Goal: Book appointment/travel/reservation

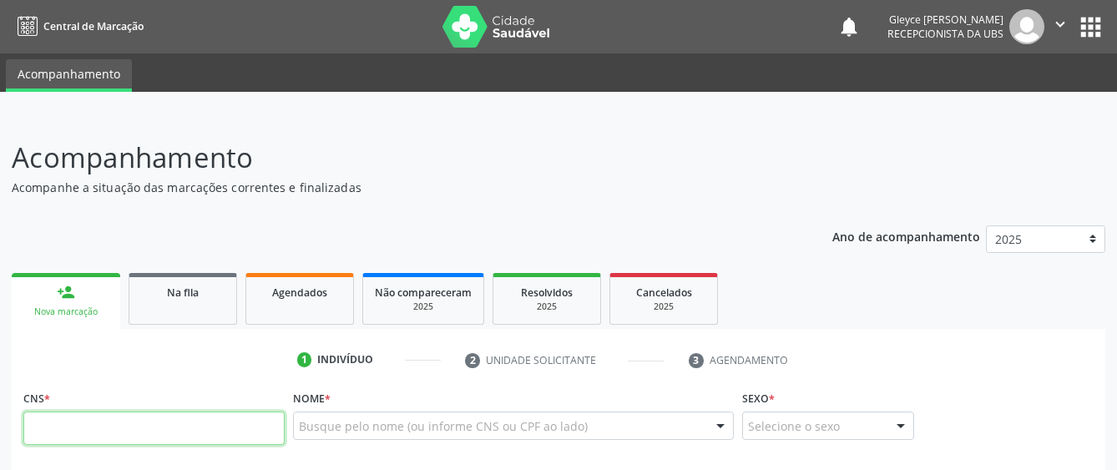
click at [95, 434] on input "text" at bounding box center [153, 427] width 261 height 33
type input "708 6085 0968 9983"
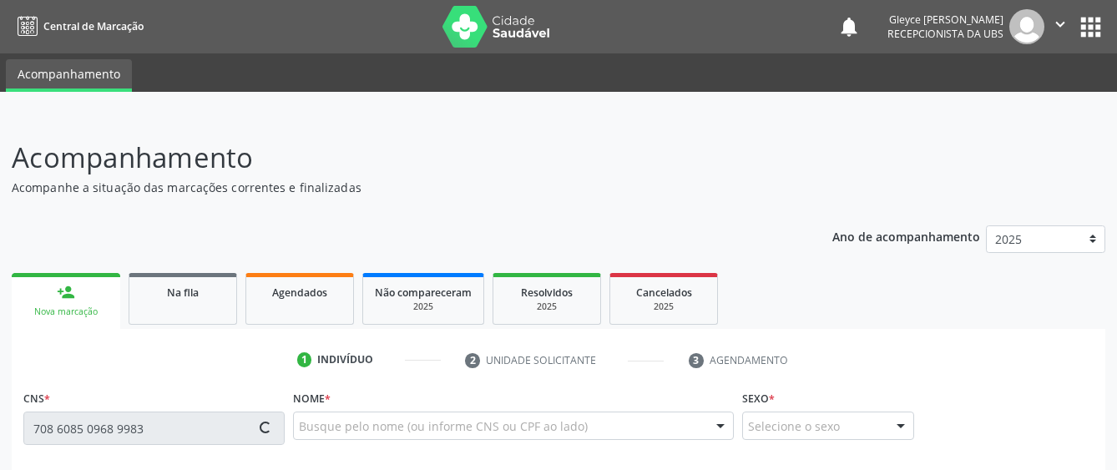
type input "903.152.784-04"
type input "[DATE]"
type input "[PERSON_NAME]"
type input "[PHONE_NUMBER]"
type input "100"
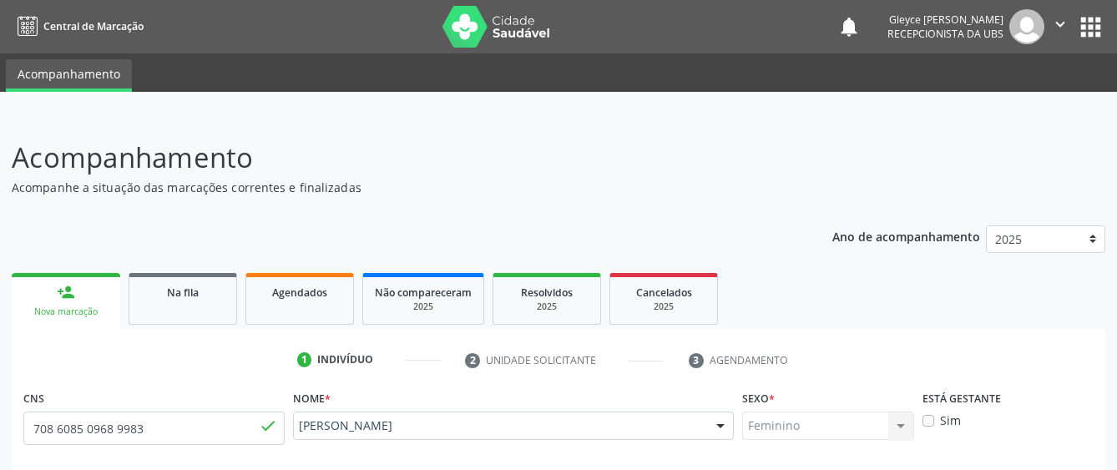
click at [805, 179] on header "Acompanhamento Acompanhe a situação das marcações correntes e finalizadas Relat…" at bounding box center [558, 166] width 1093 height 59
drag, startPoint x: 980, startPoint y: 212, endPoint x: 956, endPoint y: 196, distance: 28.9
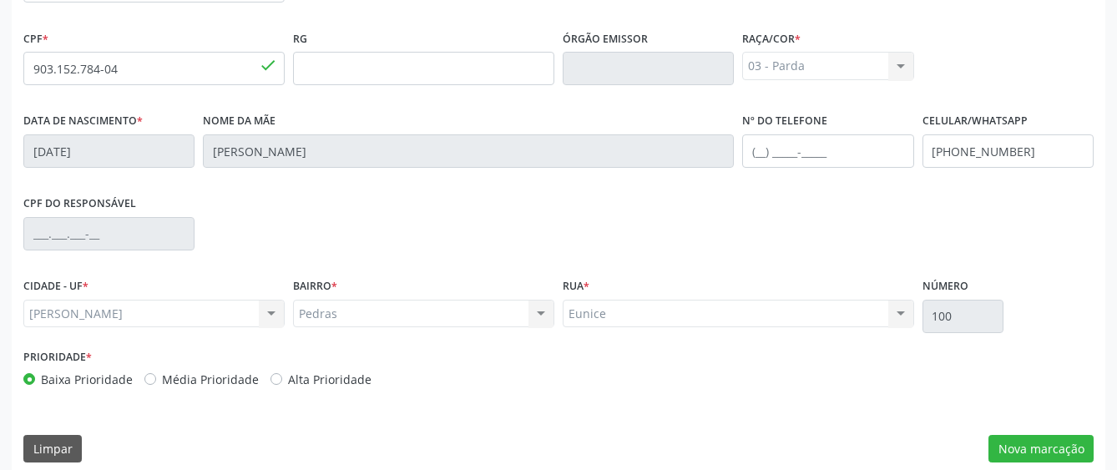
scroll to position [458, 0]
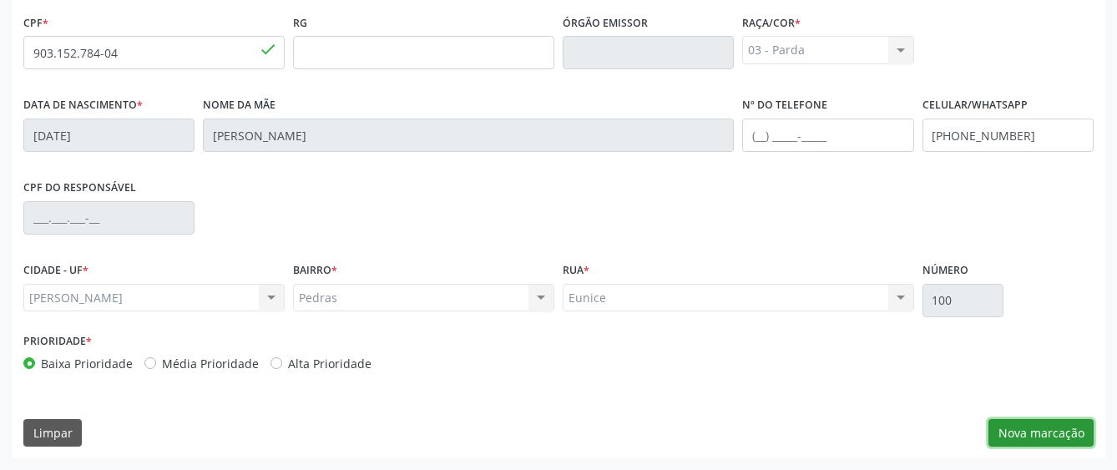
click at [1050, 433] on button "Nova marcação" at bounding box center [1040, 433] width 105 height 28
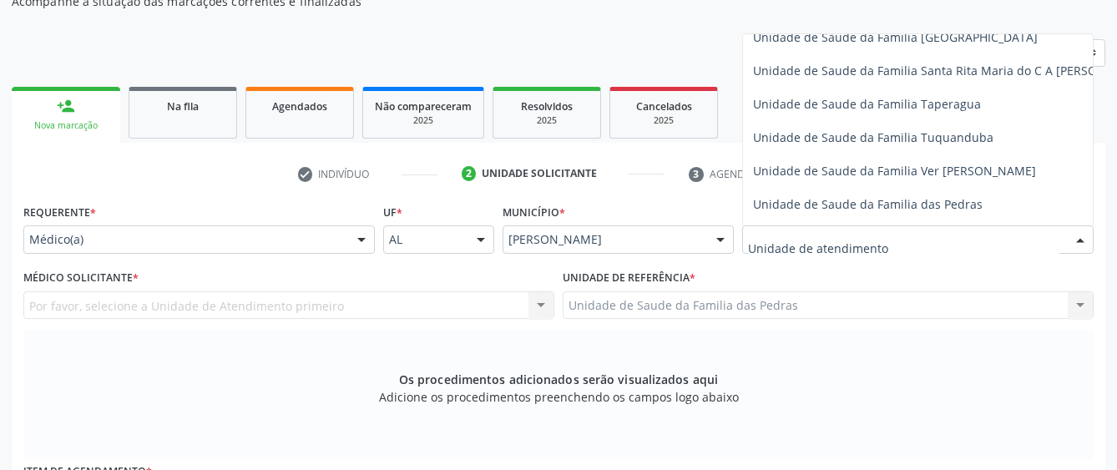
scroll to position [1219, 0]
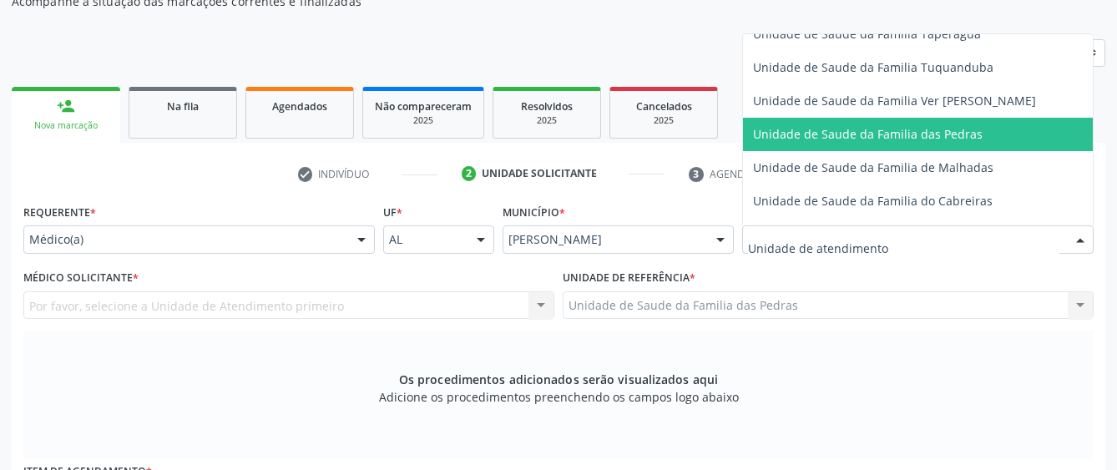
click at [953, 129] on span "Unidade de Saude da Familia das Pedras" at bounding box center [868, 134] width 230 height 16
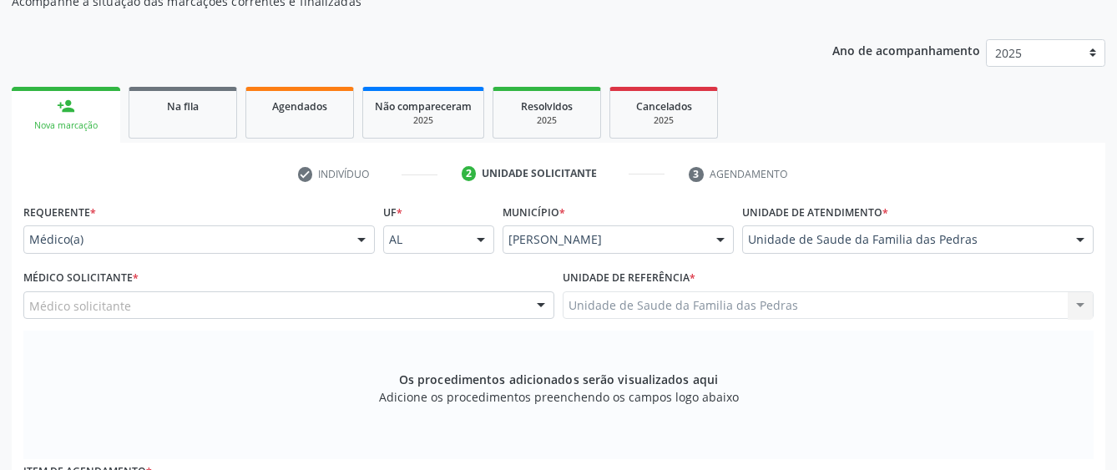
click at [455, 313] on div "Médico solicitante" at bounding box center [288, 305] width 531 height 28
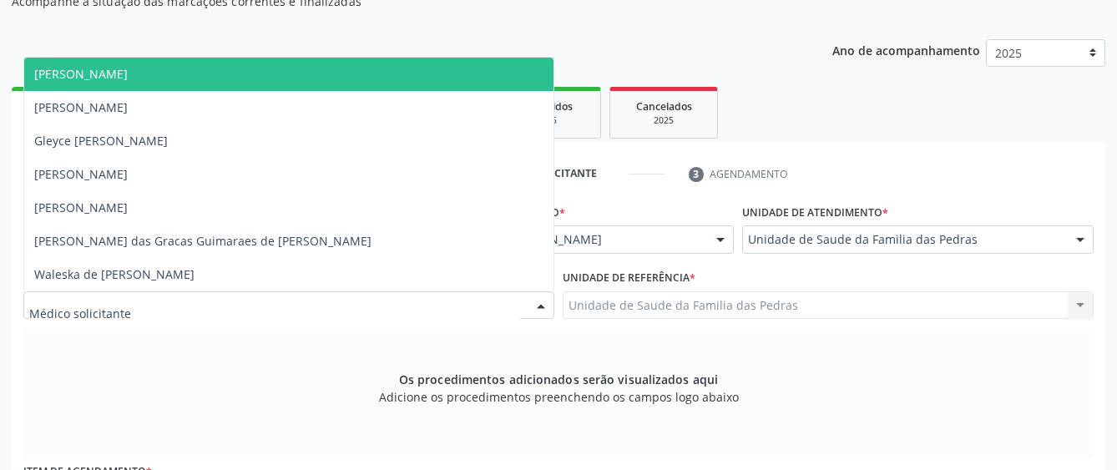
click at [444, 73] on span "[PERSON_NAME]" at bounding box center [288, 74] width 529 height 33
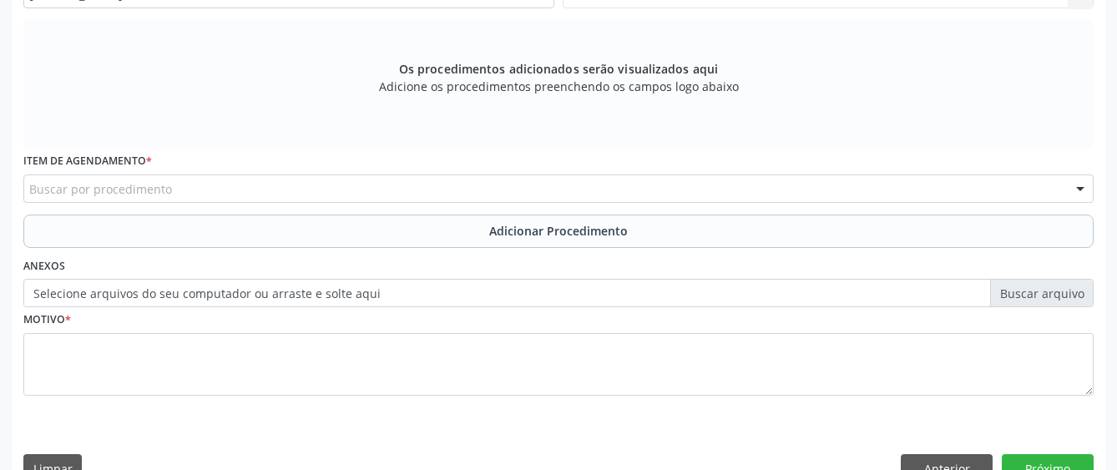
scroll to position [533, 0]
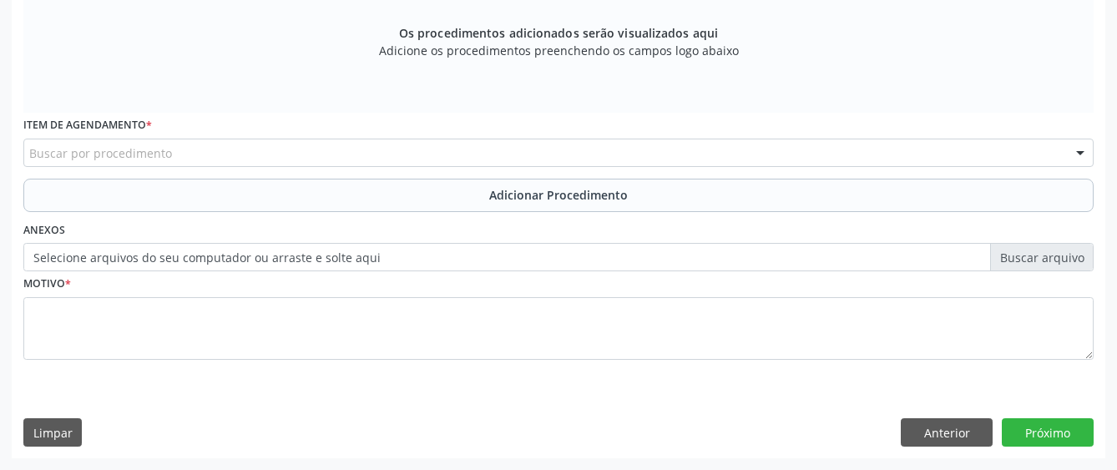
click at [361, 152] on div "Buscar por procedimento" at bounding box center [558, 153] width 1070 height 28
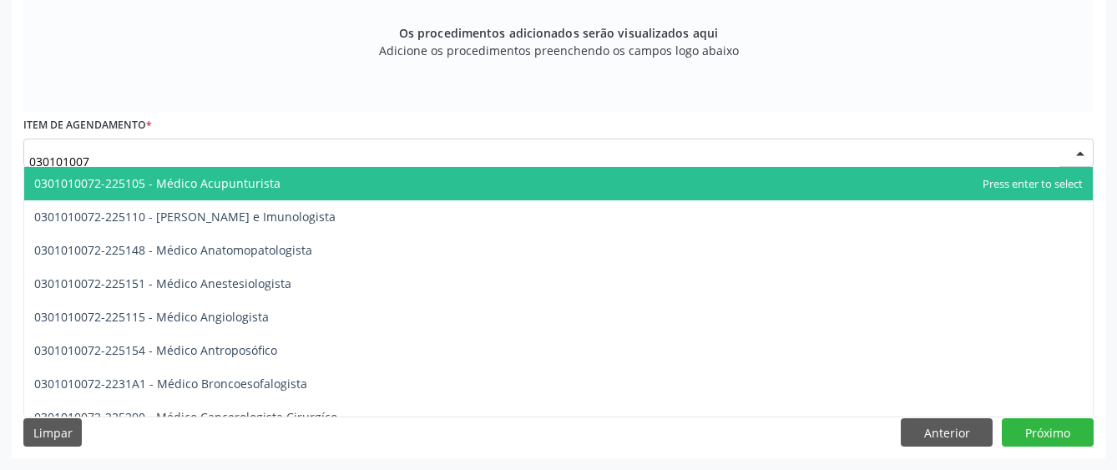
type input "0301010072"
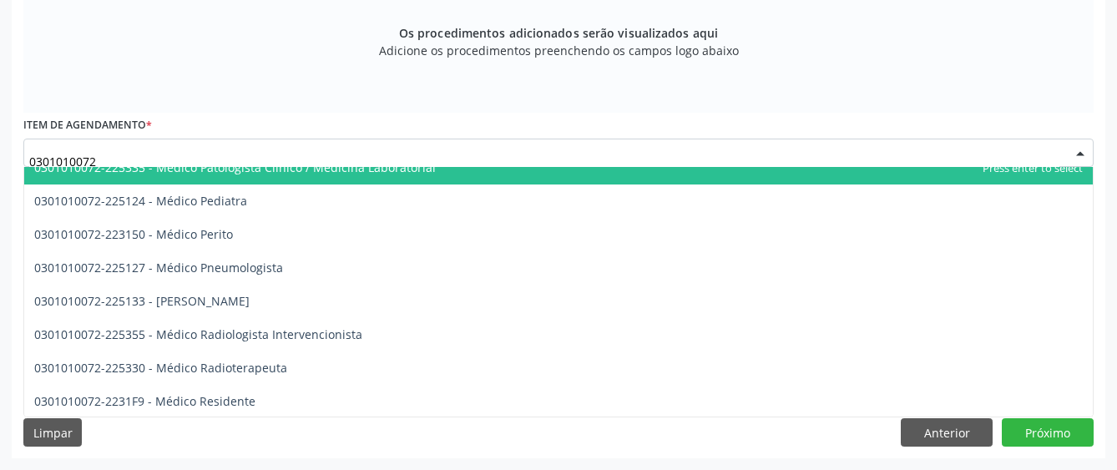
scroll to position [1586, 0]
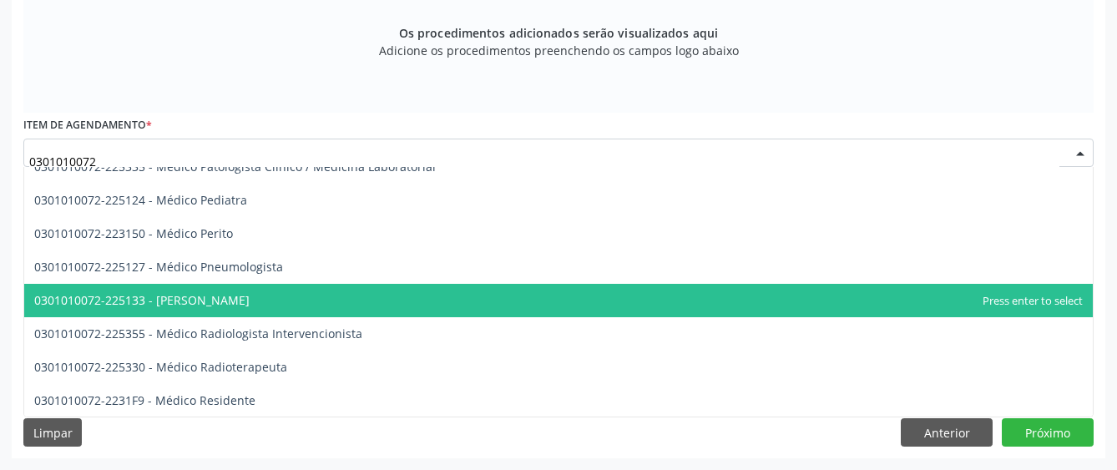
click at [297, 298] on span "0301010072-225133 - [PERSON_NAME]" at bounding box center [558, 300] width 1068 height 33
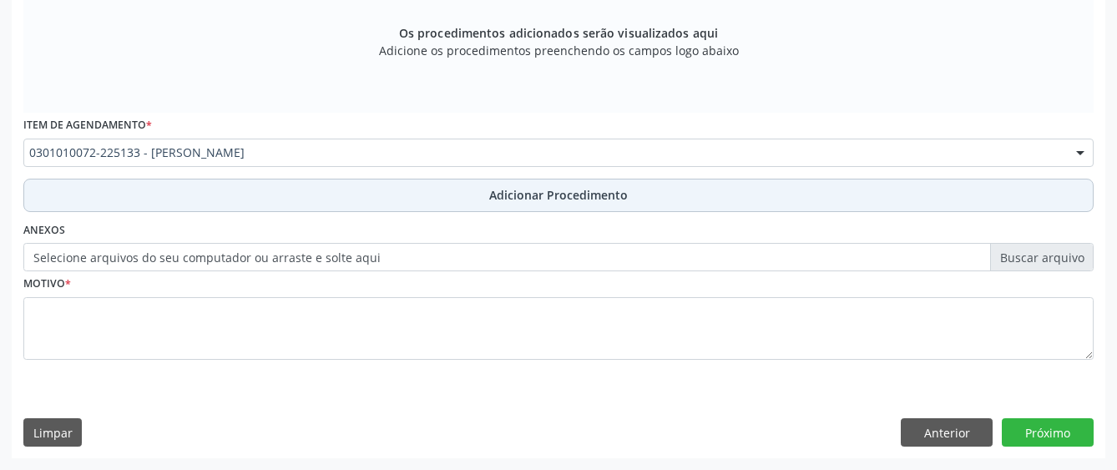
click at [352, 192] on button "Adicionar Procedimento" at bounding box center [558, 195] width 1070 height 33
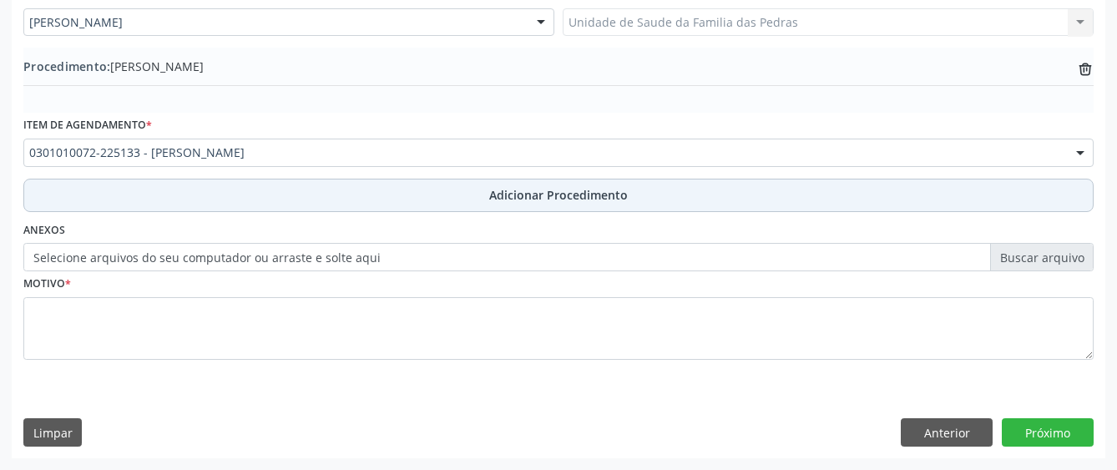
scroll to position [469, 0]
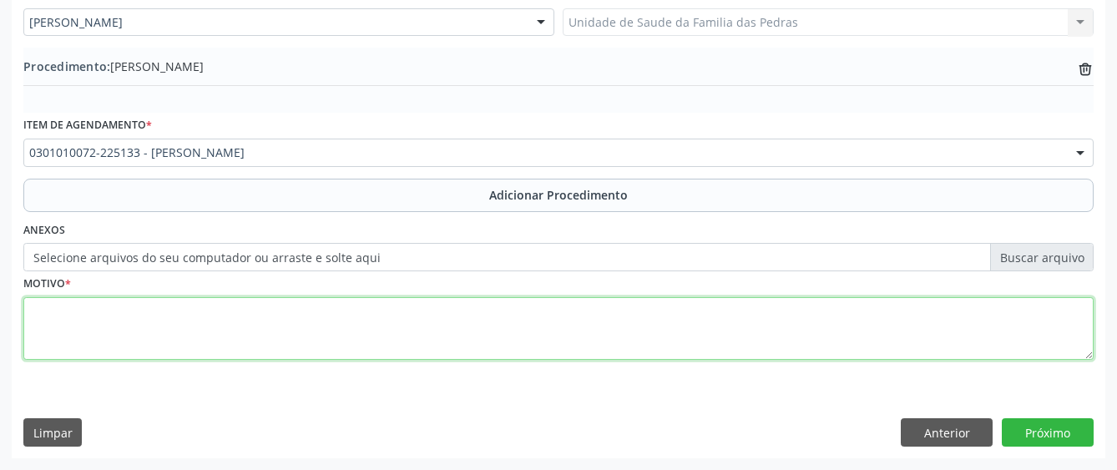
click at [285, 342] on textarea at bounding box center [558, 328] width 1070 height 63
type textarea "7"
type textarea "n"
type textarea "NERVOSISMO, ANSIEDADE E TREMORES."
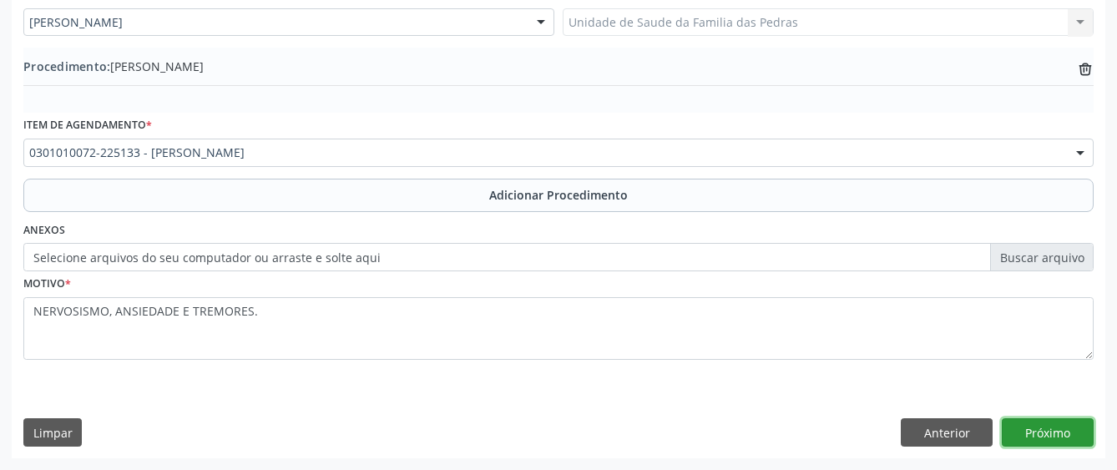
click at [1022, 427] on button "Próximo" at bounding box center [1048, 432] width 92 height 28
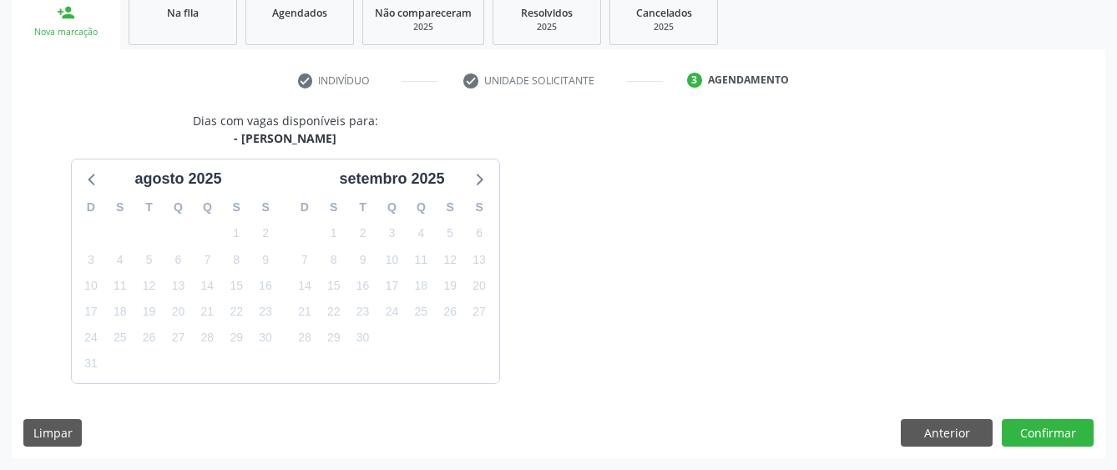
scroll to position [329, 0]
